Goal: Task Accomplishment & Management: Manage account settings

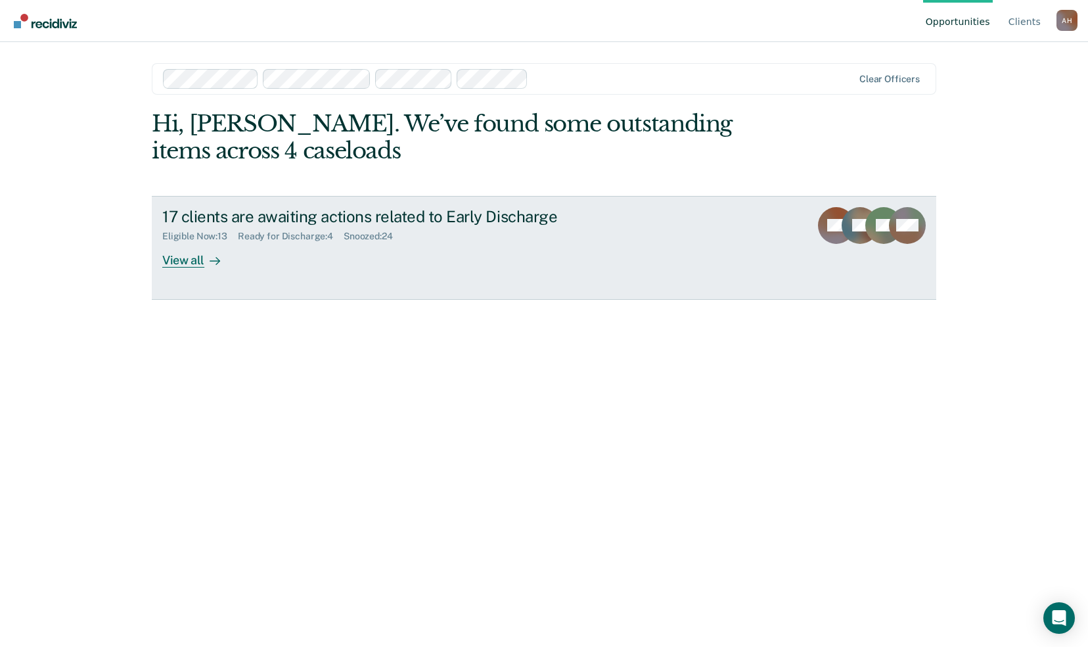
click at [404, 219] on div "17 clients are awaiting actions related to Early Discharge" at bounding box center [392, 216] width 461 height 19
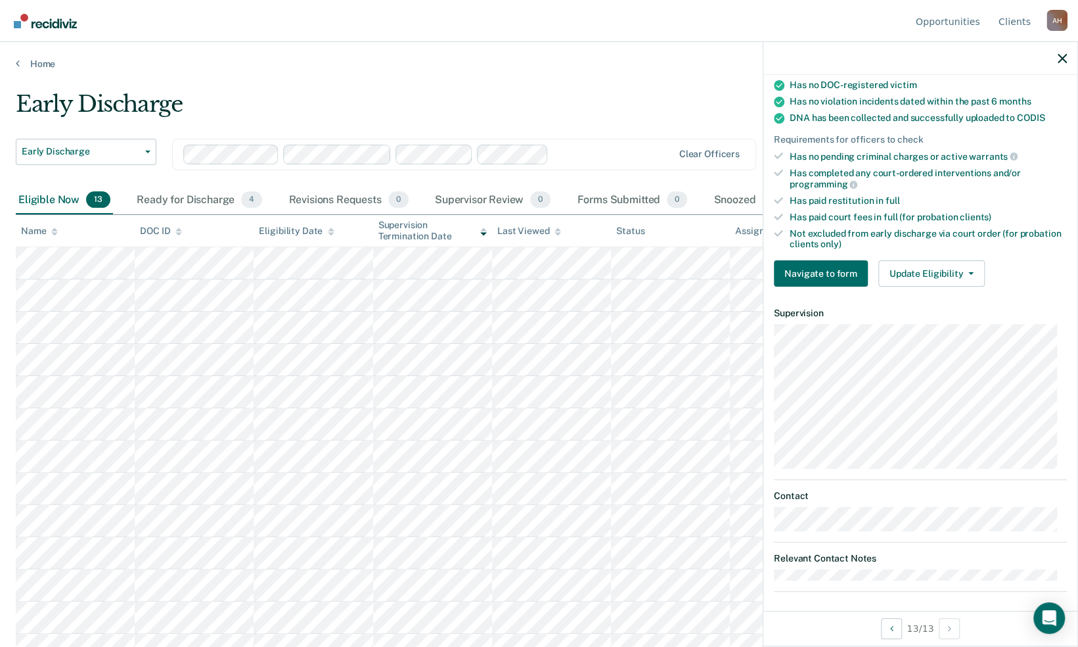
click at [583, 120] on div "Early Discharge" at bounding box center [420, 109] width 809 height 37
click at [631, 131] on div "Early Discharge Early Discharge Early Discharge Clear officers" at bounding box center [420, 138] width 809 height 95
